Goal: Information Seeking & Learning: Find specific fact

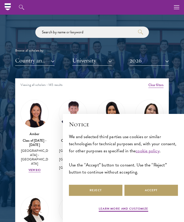
scroll to position [567, 0]
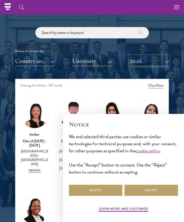
click at [137, 59] on button "2026" at bounding box center [148, 61] width 39 height 10
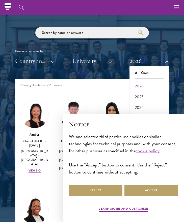
click at [95, 33] on input "search" at bounding box center [92, 32] width 114 height 11
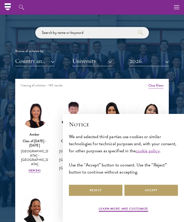
scroll to position [558, 0]
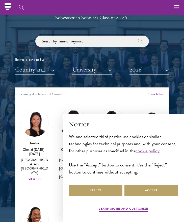
paste input "Yutao"
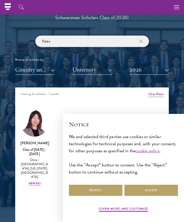
type input "Yutao"
click button "submit" at bounding box center [0, 0] width 0 height 0
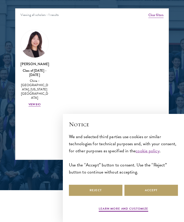
scroll to position [645, 0]
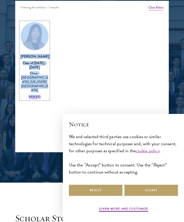
click at [37, 30] on img at bounding box center [35, 36] width 28 height 28
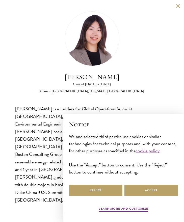
click at [92, 38] on img at bounding box center [92, 38] width 55 height 55
click at [148, 190] on button "Accept" at bounding box center [151, 189] width 54 height 11
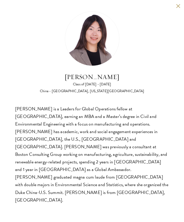
click at [84, 35] on img at bounding box center [92, 38] width 55 height 55
click at [90, 33] on img at bounding box center [92, 38] width 55 height 55
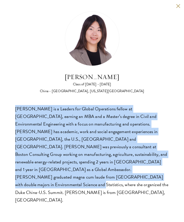
drag, startPoint x: 47, startPoint y: 178, endPoint x: 10, endPoint y: 105, distance: 81.7
click at [10, 105] on div "[PERSON_NAME] Class of [DATE] - [DATE] [GEOGRAPHIC_DATA] - [GEOGRAPHIC_DATA], […" at bounding box center [92, 107] width 184 height 215
copy div "[PERSON_NAME] is a Leaders for Global Operations fellow at [GEOGRAPHIC_DATA], e…"
